Goal: Find specific page/section: Find specific page/section

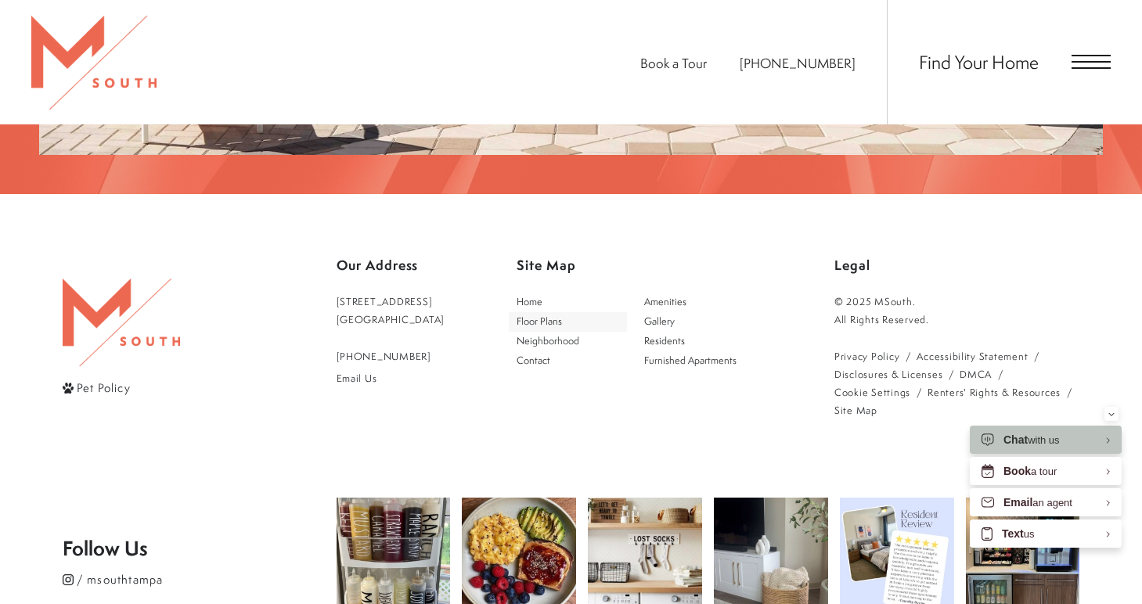
scroll to position [2772, 0]
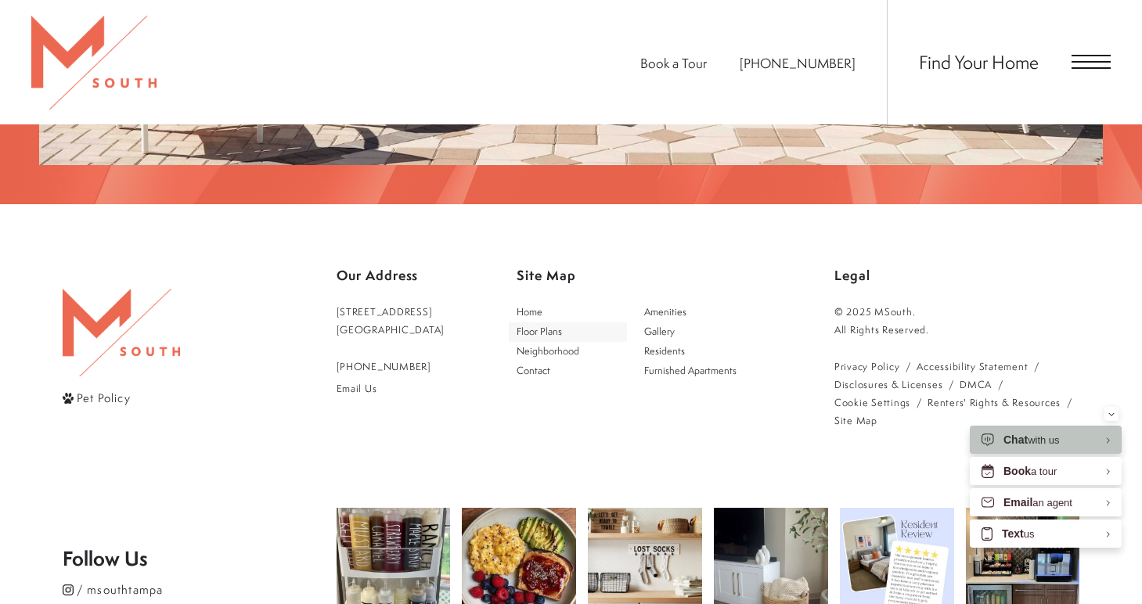
click at [550, 325] on span "Floor Plans" at bounding box center [539, 331] width 45 height 13
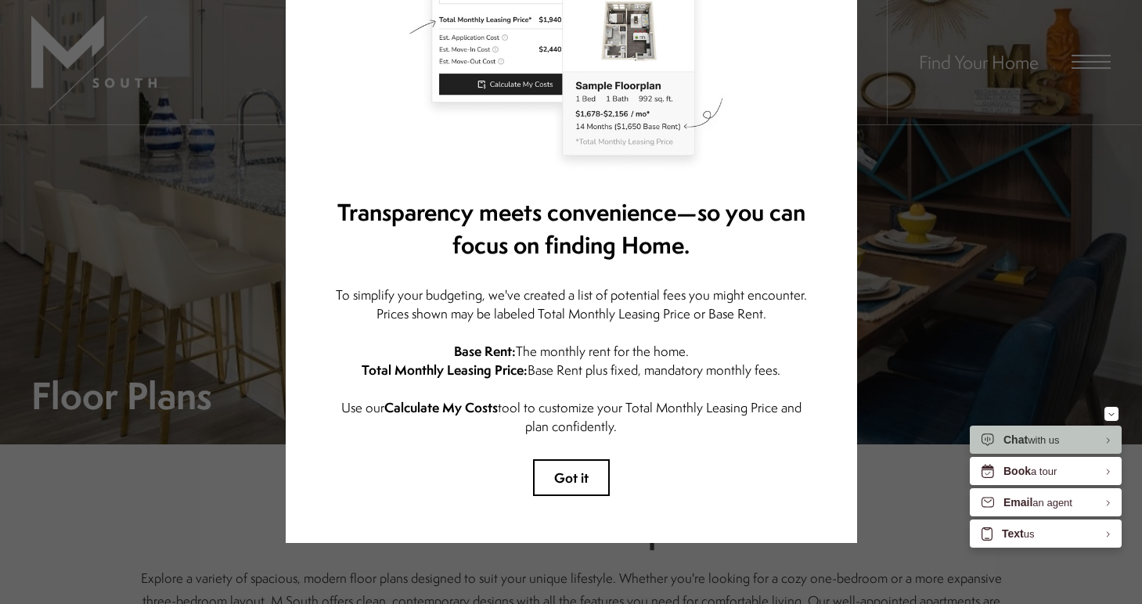
scroll to position [177, 0]
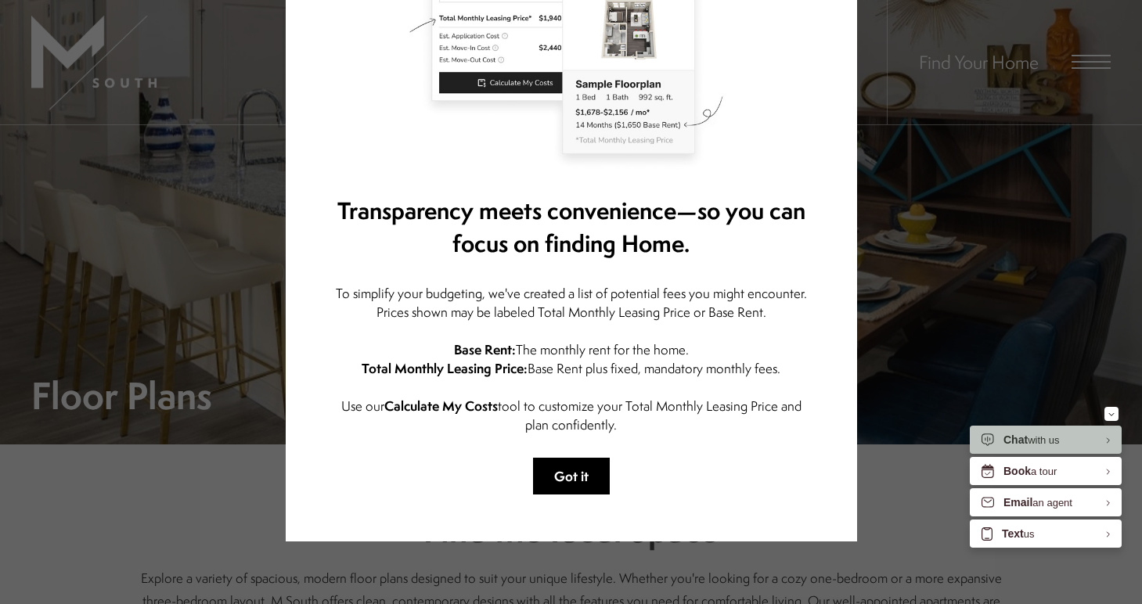
click at [592, 484] on button "Got it" at bounding box center [571, 476] width 77 height 37
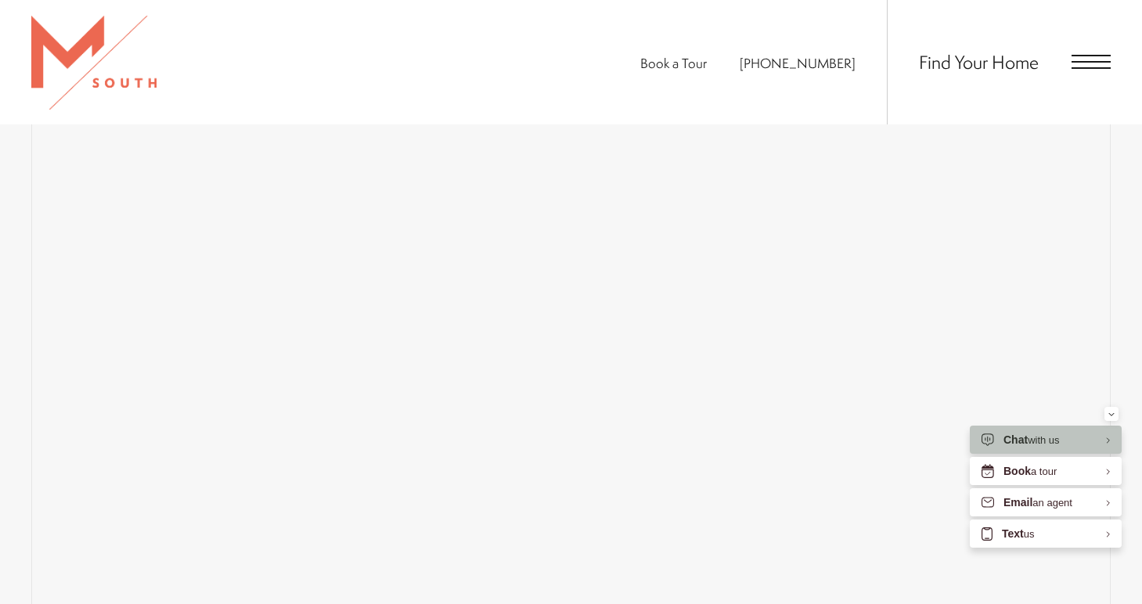
scroll to position [1093, 0]
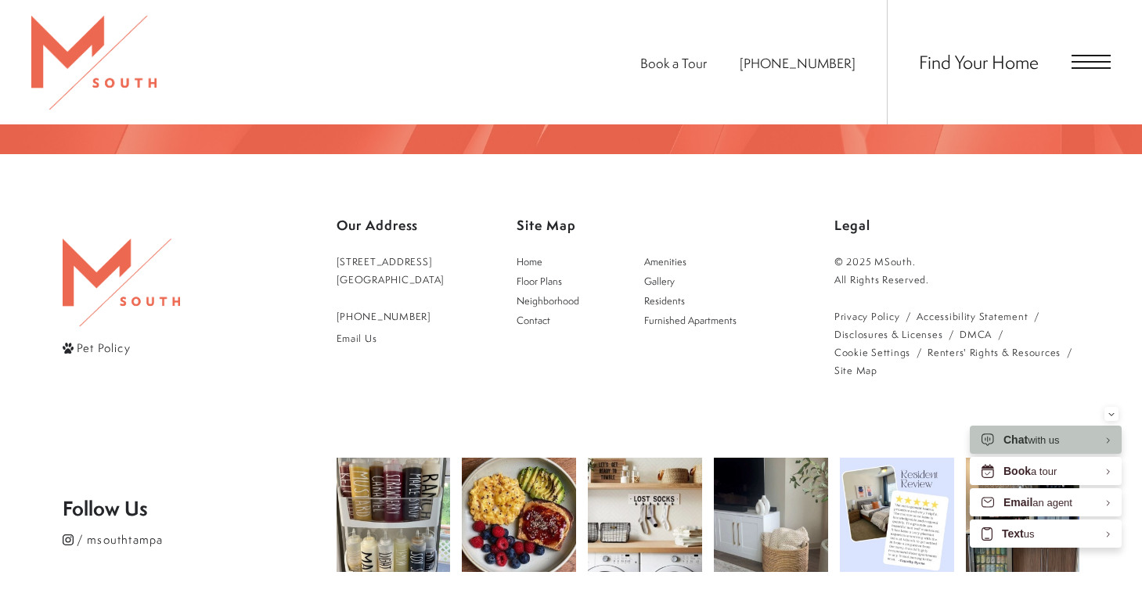
scroll to position [2799, 0]
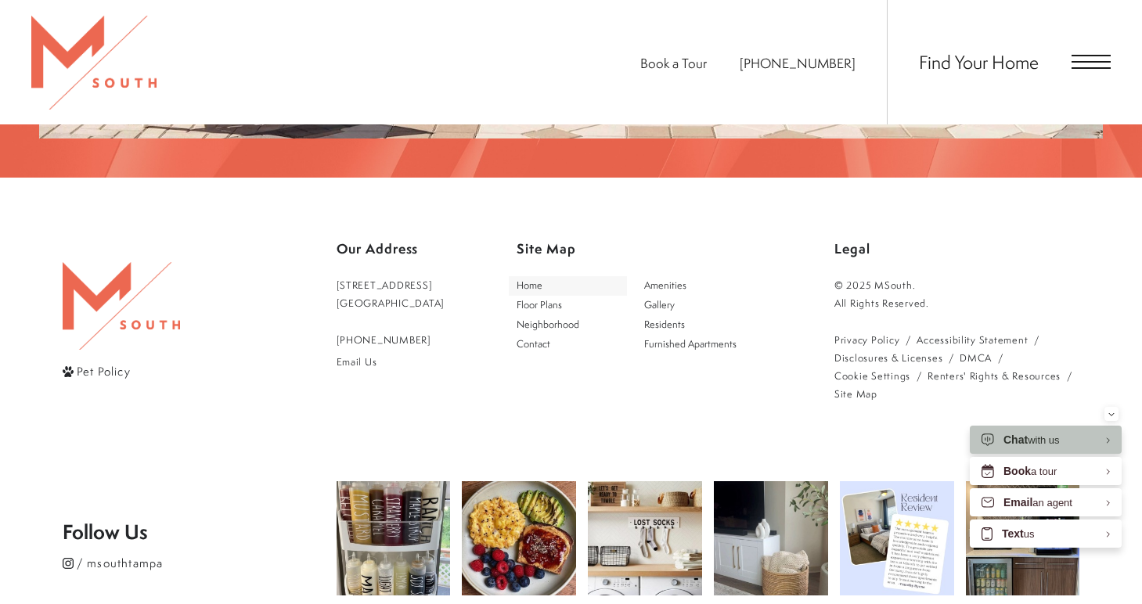
click at [542, 279] on span "Home" at bounding box center [530, 285] width 26 height 13
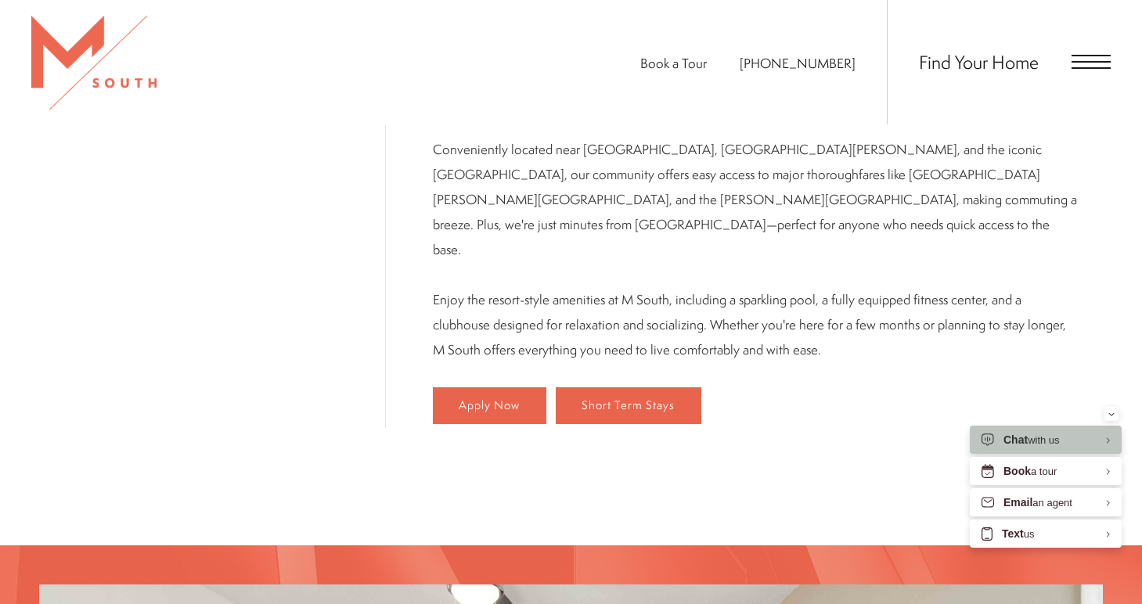
scroll to position [920, 0]
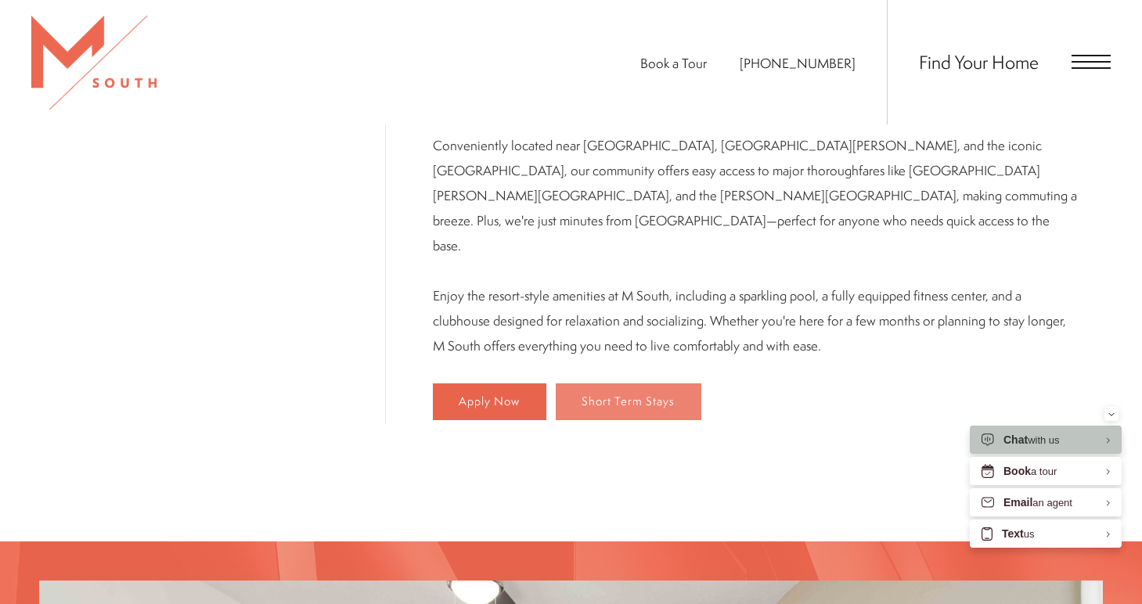
click at [611, 395] on span "Short Term Stays" at bounding box center [628, 401] width 93 height 13
